Goal: Entertainment & Leisure: Consume media (video, audio)

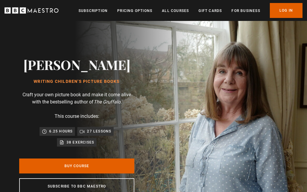
scroll to position [0, 234]
